Goal: Transaction & Acquisition: Obtain resource

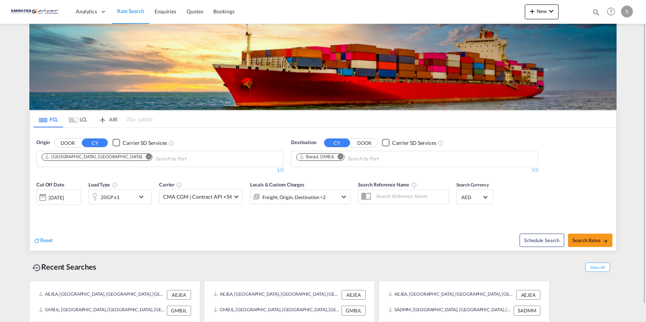
click at [146, 157] on md-icon "Remove" at bounding box center [149, 157] width 6 height 6
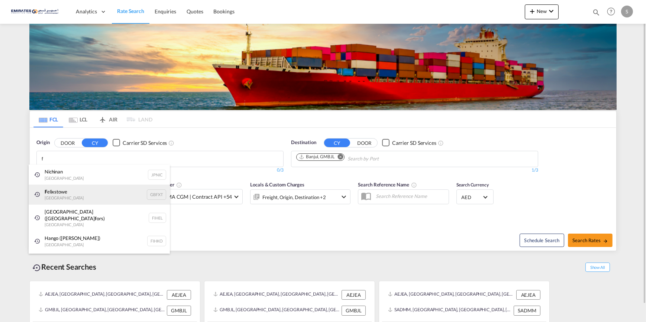
type input "f"
click at [75, 193] on div "F elixstowe [GEOGRAPHIC_DATA] GBFXT" at bounding box center [99, 195] width 141 height 20
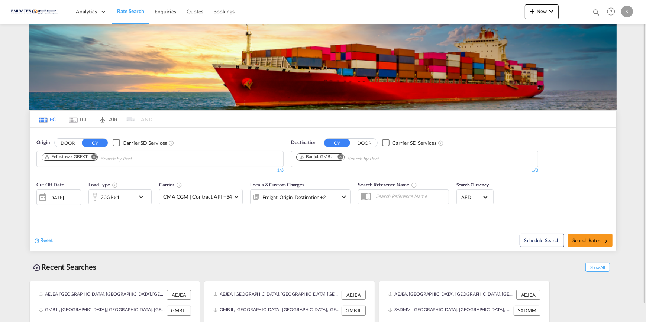
click at [342, 155] on md-icon "Remove" at bounding box center [341, 157] width 6 height 6
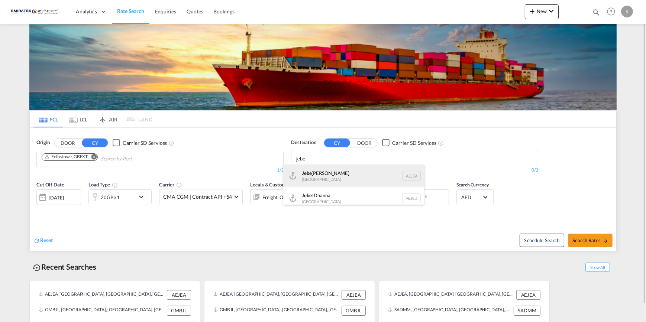
type input "jebe"
click at [336, 178] on div "Jebe l Ali [GEOGRAPHIC_DATA] [GEOGRAPHIC_DATA]" at bounding box center [353, 176] width 141 height 22
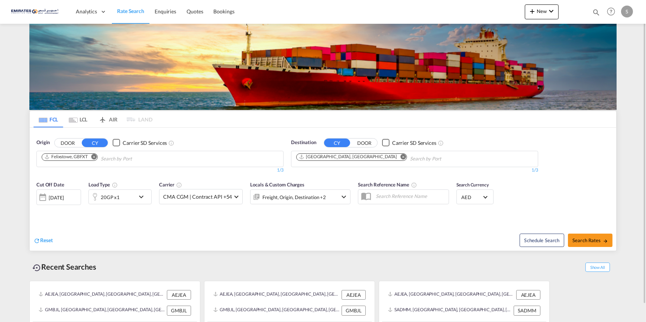
click at [139, 196] on md-icon "icon-chevron-down" at bounding box center [143, 197] width 13 height 9
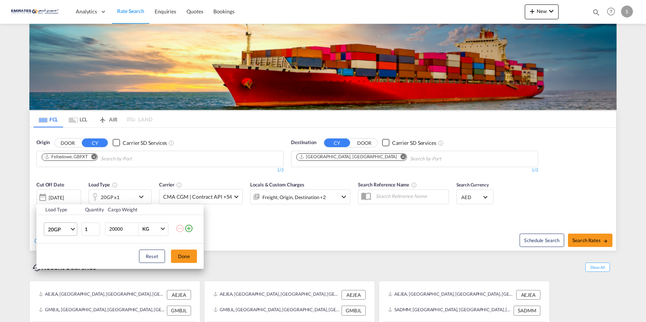
click at [72, 229] on span "Choose: \a20GP" at bounding box center [73, 228] width 4 height 4
click at [60, 266] on div "40HC" at bounding box center [55, 264] width 14 height 7
click at [189, 255] on button "Done" at bounding box center [184, 256] width 26 height 13
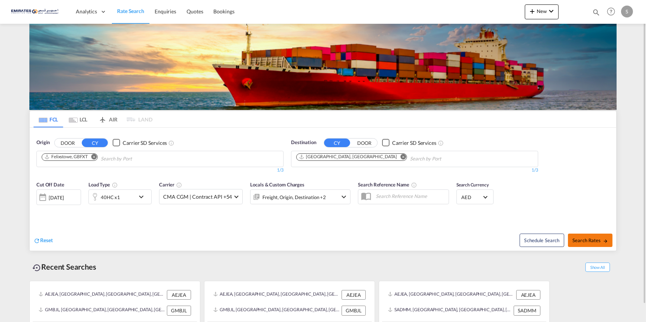
click at [583, 244] on button "Search Rates" at bounding box center [590, 240] width 45 height 13
type input "GBFXT to AEJEA / [DATE]"
